Goal: Transaction & Acquisition: Purchase product/service

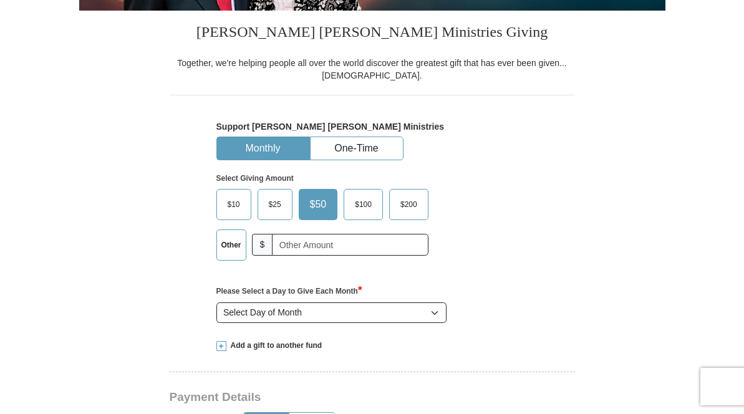
scroll to position [283, 0]
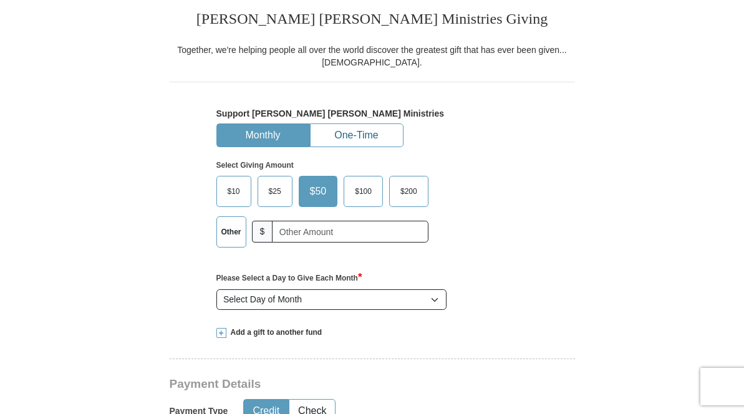
click at [361, 137] on button "One-Time" at bounding box center [357, 135] width 92 height 23
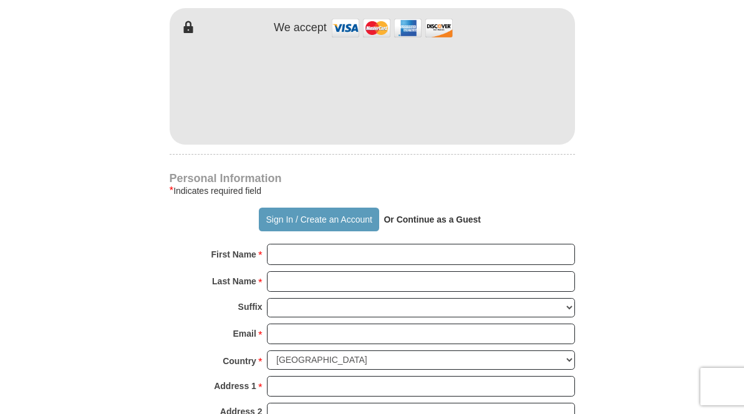
scroll to position [666, 0]
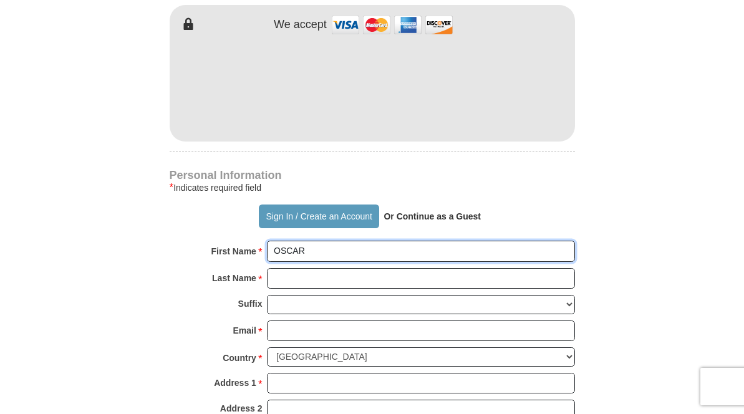
type input "OSCAR"
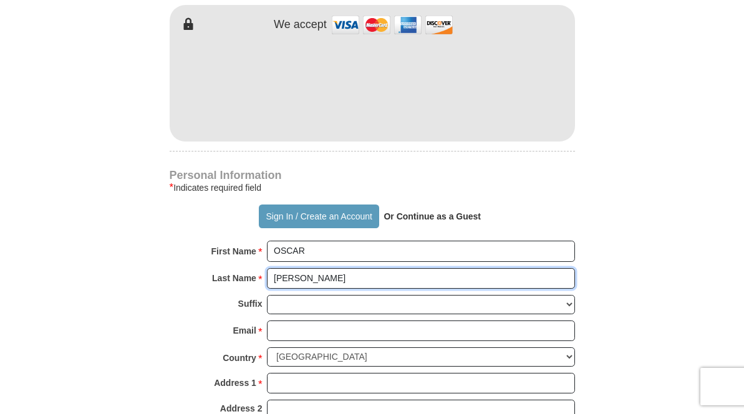
type input "[PERSON_NAME]"
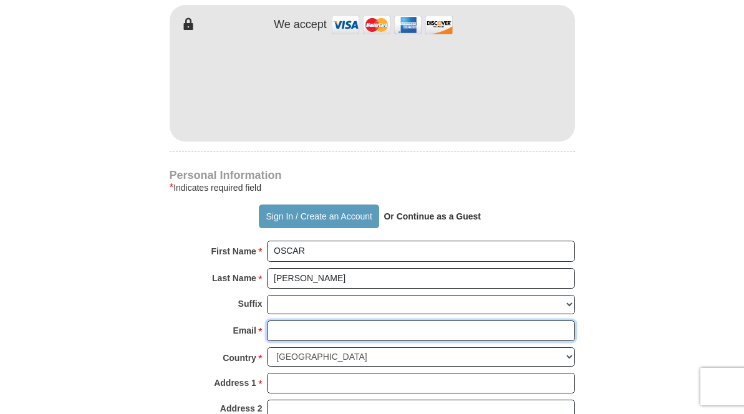
type input "[EMAIL_ADDRESS][DOMAIN_NAME]"
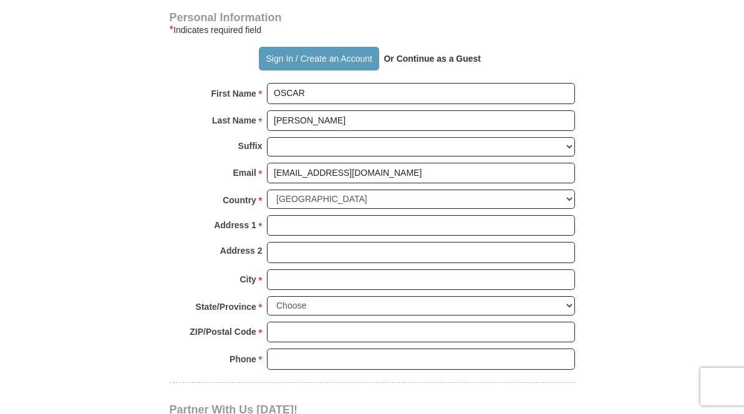
scroll to position [827, 0]
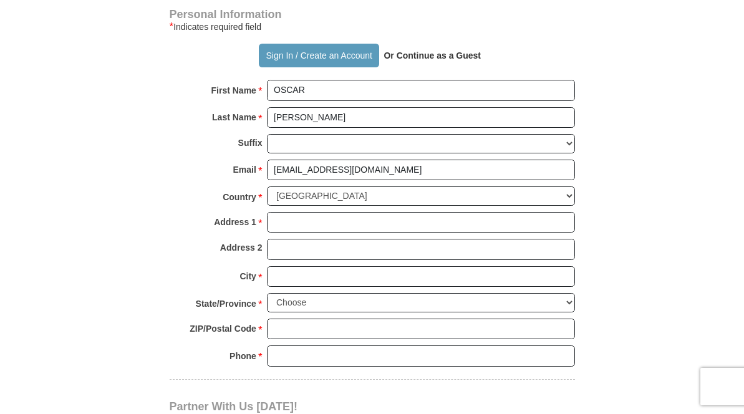
type input "[EMAIL_ADDRESS][DOMAIN_NAME]"
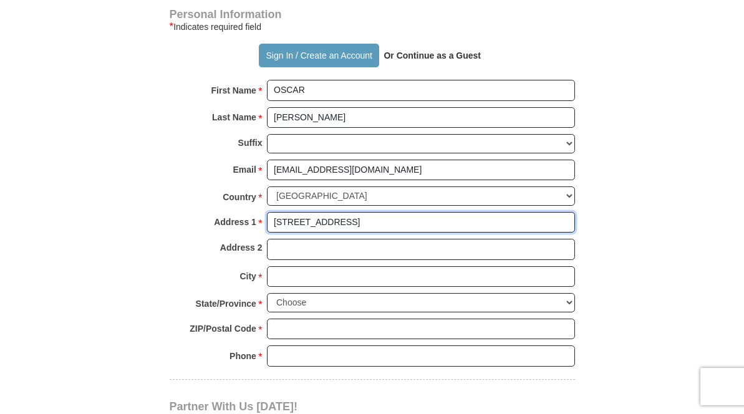
type input "[STREET_ADDRESS]"
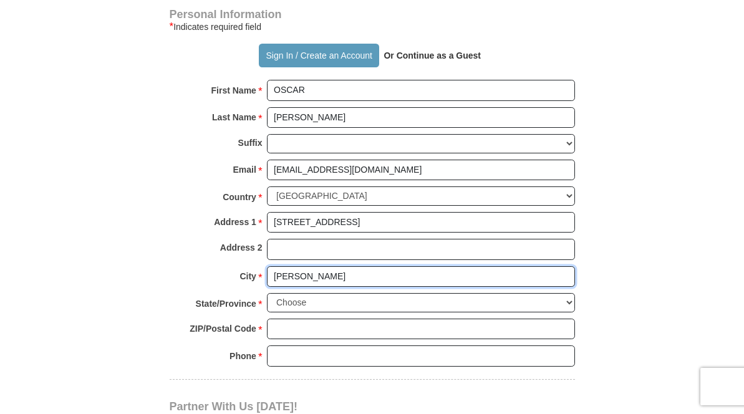
type input "[PERSON_NAME]"
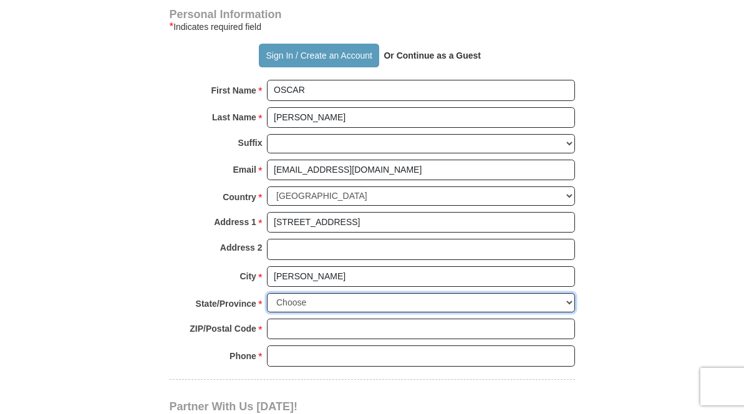
select select "NJ"
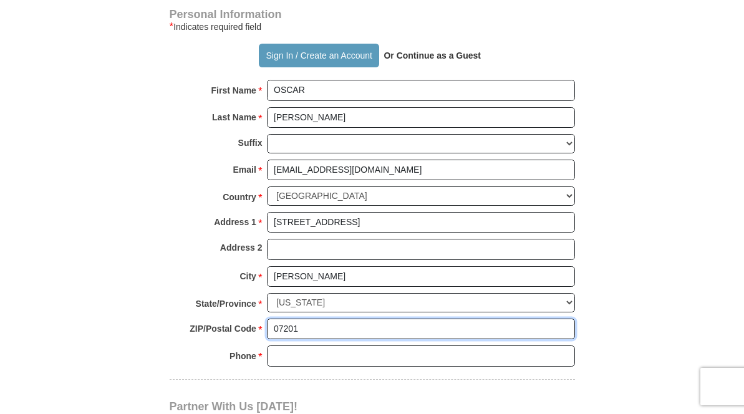
type input "07201"
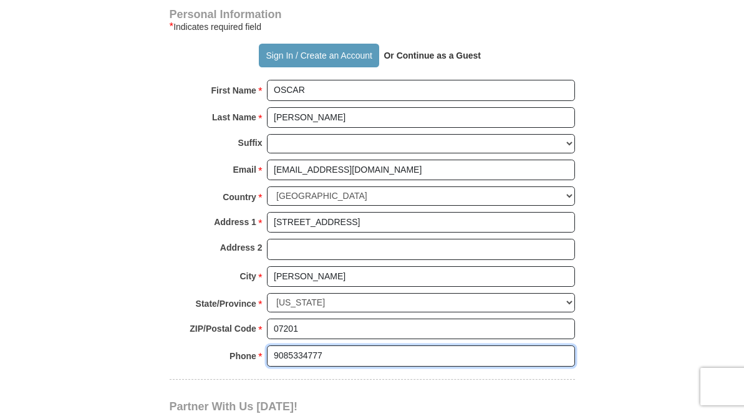
type input "9085334777"
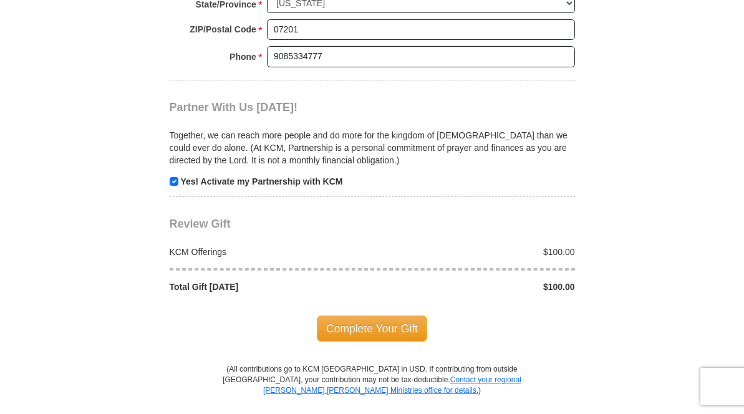
scroll to position [1141, 0]
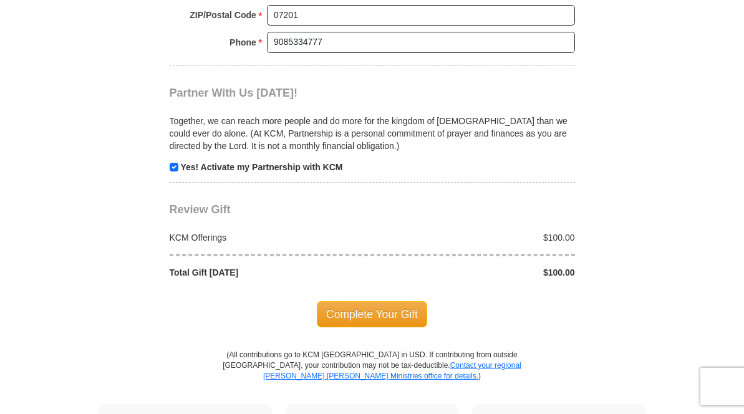
click at [175, 163] on input "checkbox" at bounding box center [174, 167] width 9 height 9
checkbox input "false"
click at [341, 301] on span "Complete Your Gift" at bounding box center [372, 314] width 110 height 26
